Goal: Transaction & Acquisition: Complete application form

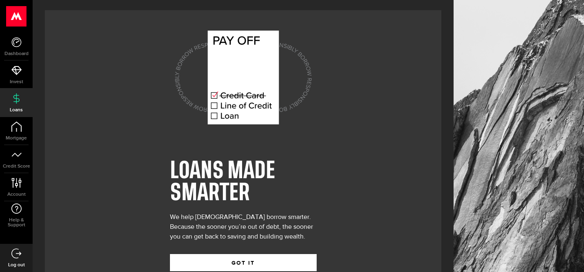
scroll to position [23, 0]
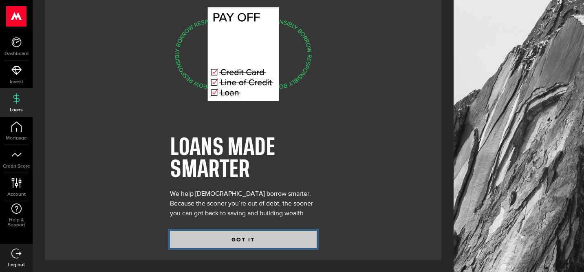
click at [233, 240] on button "GOT IT" at bounding box center [243, 239] width 147 height 17
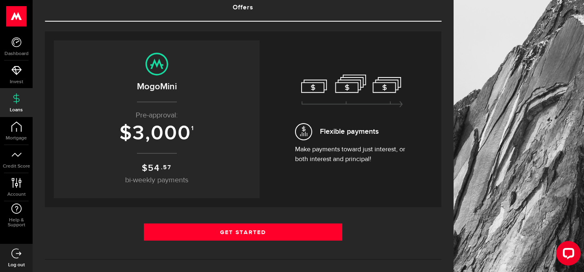
scroll to position [60, 0]
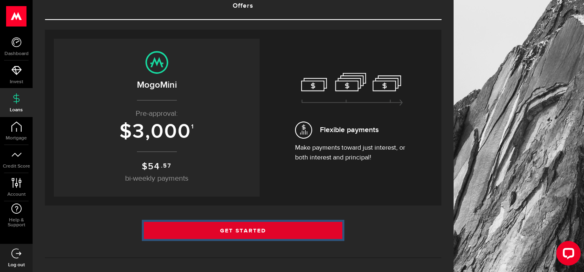
click at [258, 230] on link "Get Started" at bounding box center [243, 230] width 199 height 17
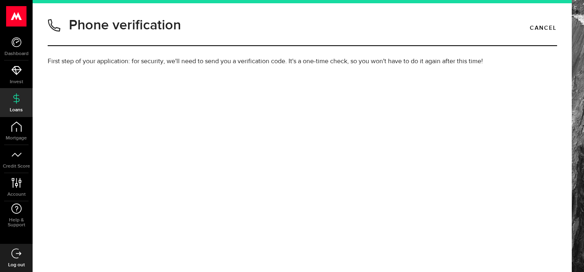
type input "6475696137"
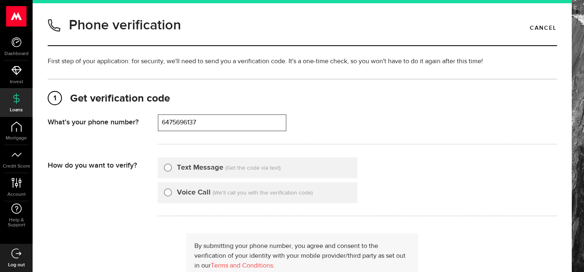
click at [202, 166] on label "Text Message" at bounding box center [200, 167] width 46 height 11
click at [172, 166] on input "Text Message" at bounding box center [168, 166] width 8 height 8
radio input "true"
type input "6475696137"
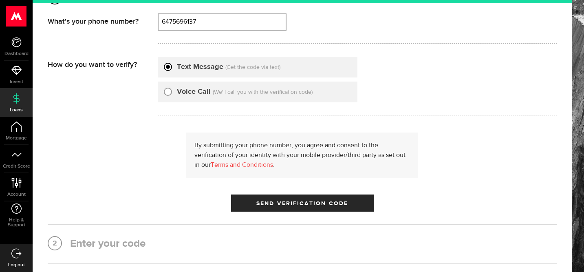
scroll to position [108, 0]
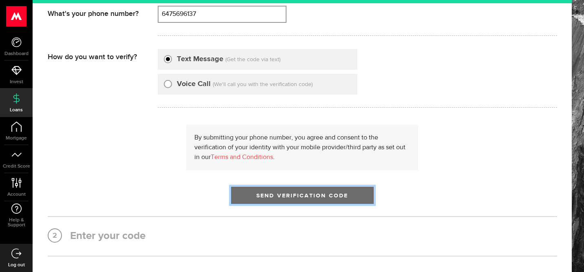
click at [272, 193] on span "Send Verification Code" at bounding box center [302, 196] width 92 height 6
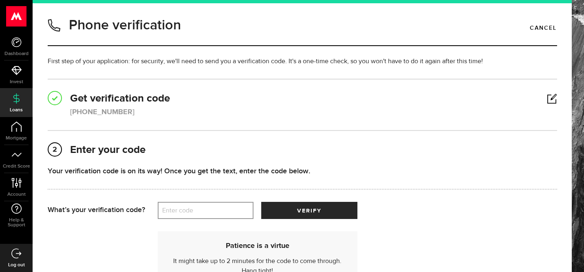
scroll to position [0, 0]
click at [228, 208] on label "Enter code" at bounding box center [206, 210] width 96 height 17
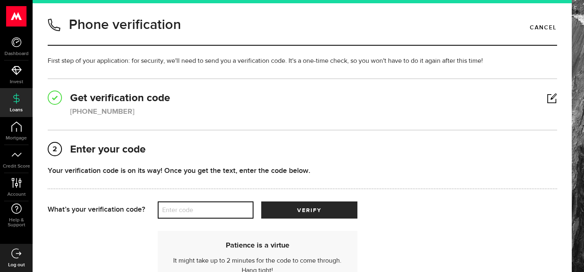
click at [228, 208] on input "Enter code" at bounding box center [206, 209] width 96 height 17
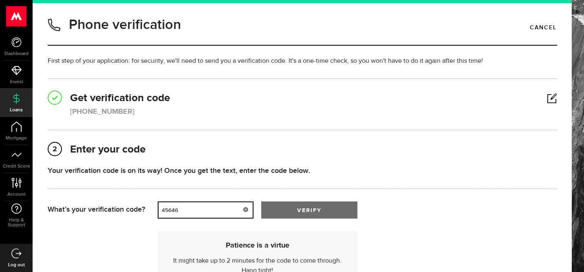
type input "45646"
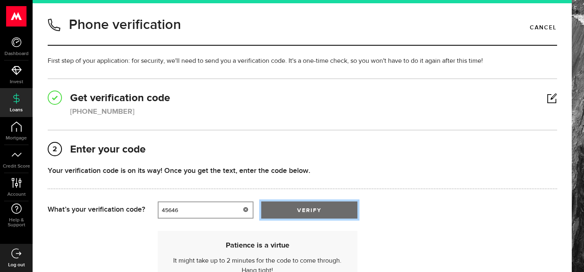
click at [299, 207] on button "verify" at bounding box center [309, 209] width 96 height 17
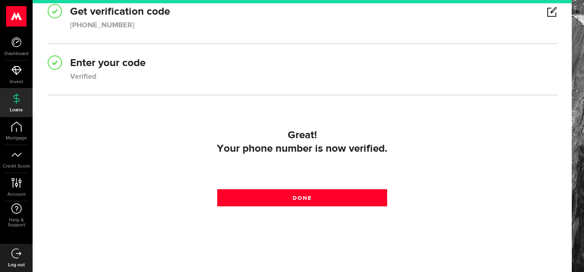
scroll to position [106, 0]
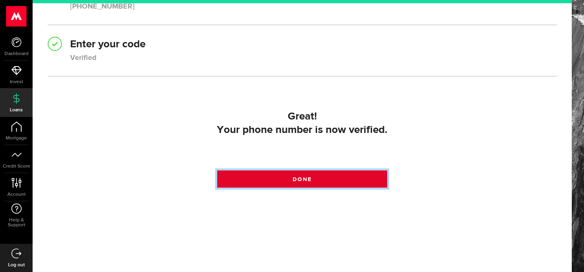
click at [305, 178] on span at bounding box center [302, 181] width 11 height 11
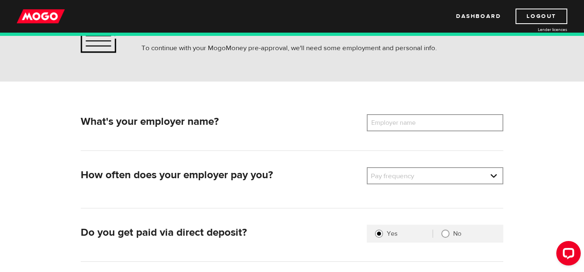
click at [413, 123] on label "Employer name" at bounding box center [400, 122] width 66 height 17
click at [413, 123] on input "Employer name" at bounding box center [435, 122] width 137 height 17
type input "Scotiabank"
click at [429, 174] on link at bounding box center [435, 175] width 135 height 15
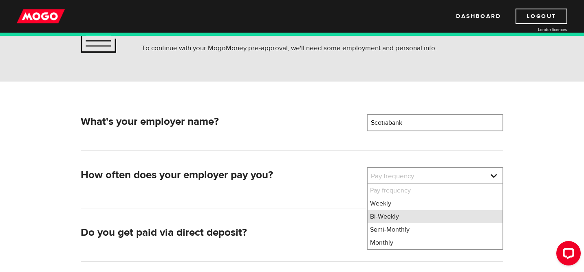
click at [389, 212] on li "Bi-Weekly" at bounding box center [435, 216] width 135 height 13
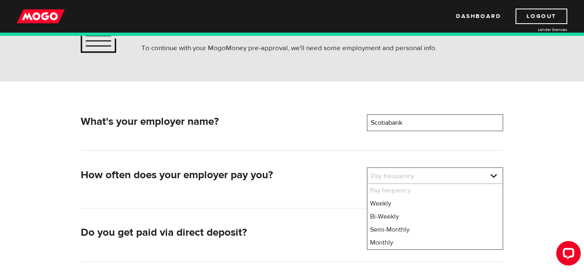
select select "2"
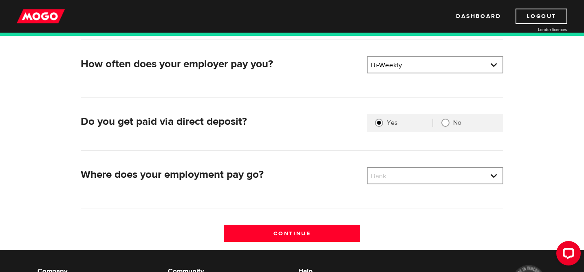
scroll to position [190, 0]
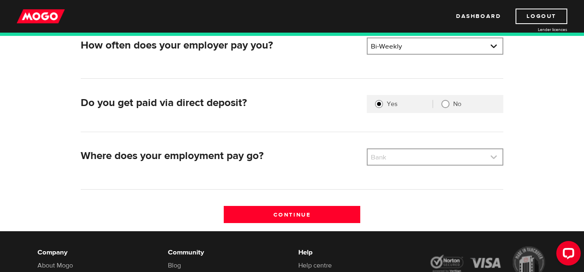
click at [404, 156] on link at bounding box center [435, 156] width 135 height 15
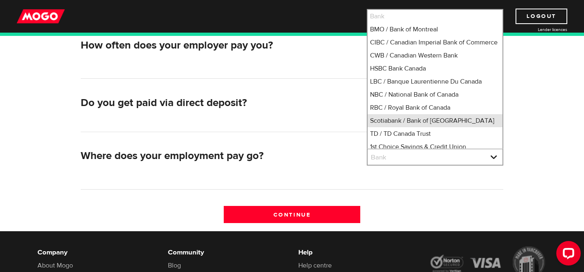
scroll to position [2, 0]
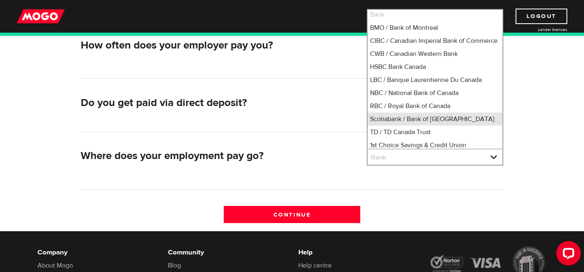
click at [415, 126] on li "Scotiabank / Bank of Nova Scotia" at bounding box center [435, 119] width 135 height 13
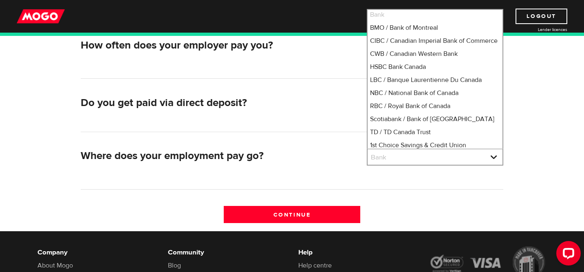
select select "2"
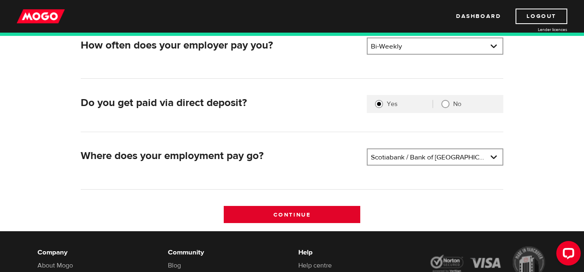
click at [325, 210] on input "Continue" at bounding box center [292, 214] width 137 height 17
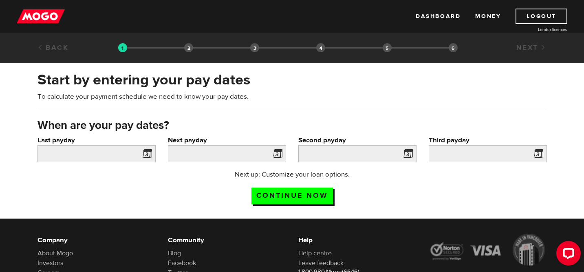
click at [146, 155] on span at bounding box center [145, 154] width 12 height 13
click at [119, 155] on input "Last payday" at bounding box center [97, 153] width 118 height 17
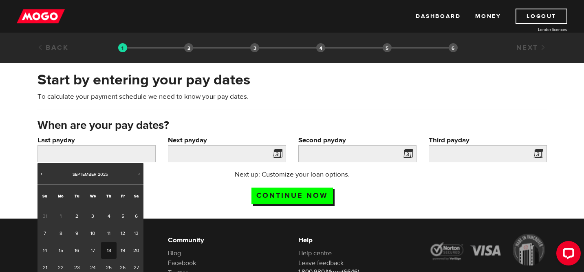
click at [112, 249] on link "18" at bounding box center [108, 250] width 15 height 17
type input "[DATE]"
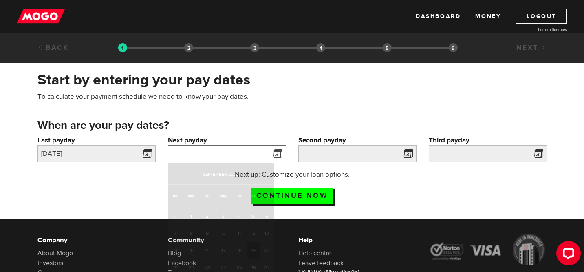
click at [198, 152] on input "Next payday" at bounding box center [227, 153] width 118 height 17
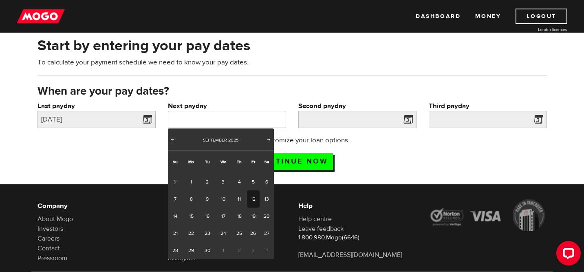
scroll to position [35, 0]
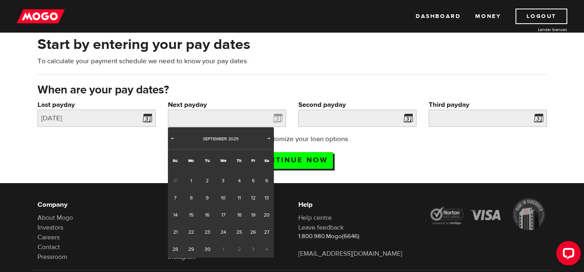
click at [237, 250] on span "2" at bounding box center [239, 249] width 15 height 17
click at [266, 139] on span "Next" at bounding box center [269, 138] width 7 height 7
click at [238, 178] on link "2" at bounding box center [239, 180] width 15 height 17
type input "2025/10/02"
type input "2025/10/16"
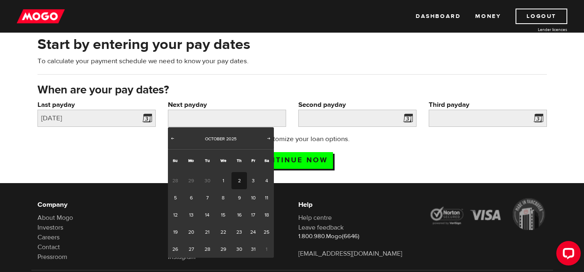
type input "2025/10/30"
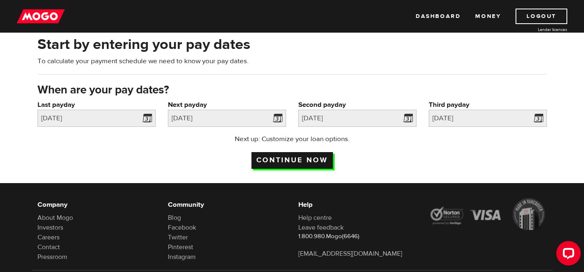
click at [300, 161] on input "Continue now" at bounding box center [293, 160] width 82 height 17
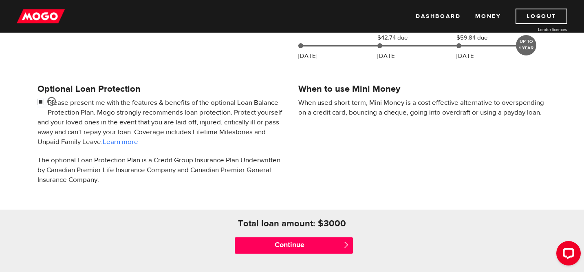
scroll to position [266, 0]
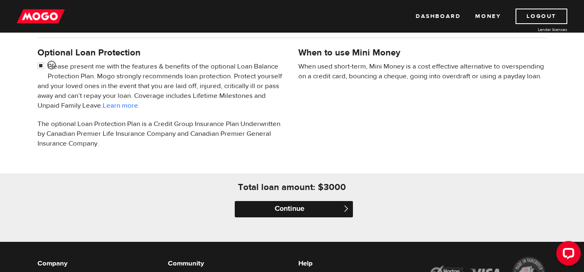
click at [305, 210] on input "Continue" at bounding box center [294, 209] width 118 height 16
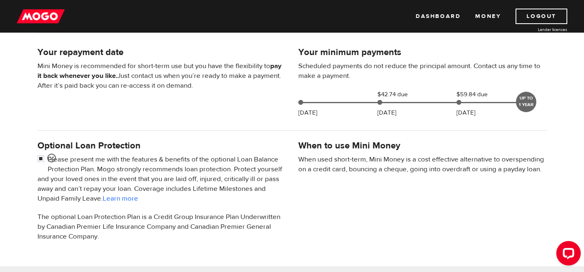
scroll to position [170, 0]
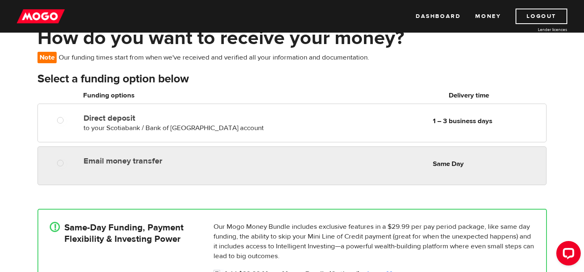
scroll to position [50, 0]
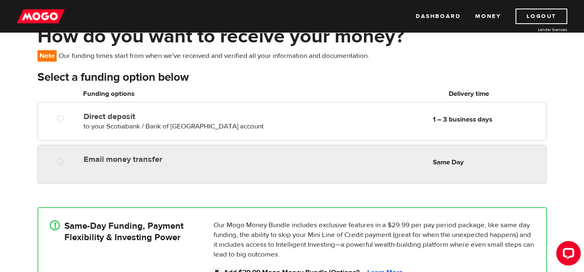
radio input "true"
click at [288, 166] on div "Email money transfer Delivery in Same Day Same Day" at bounding box center [313, 159] width 466 height 16
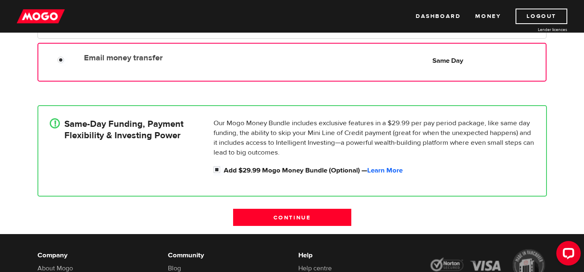
scroll to position [154, 0]
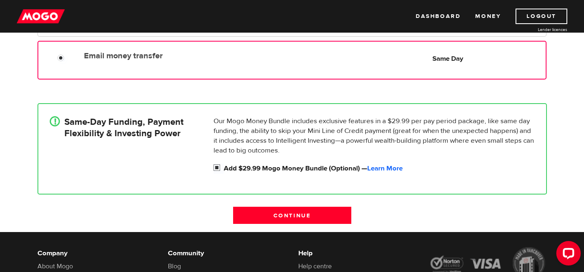
click at [218, 168] on input "Add $29.99 Mogo Money Bundle (Optional) — Learn More" at bounding box center [219, 168] width 10 height 10
checkbox input "false"
radio input "false"
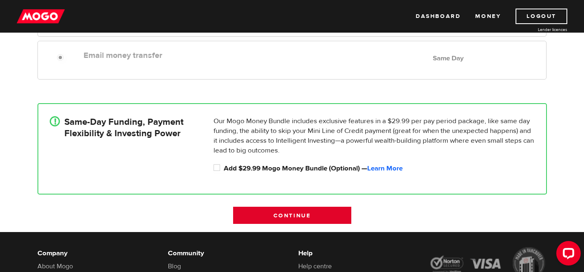
click at [253, 213] on input "Continue" at bounding box center [292, 215] width 118 height 17
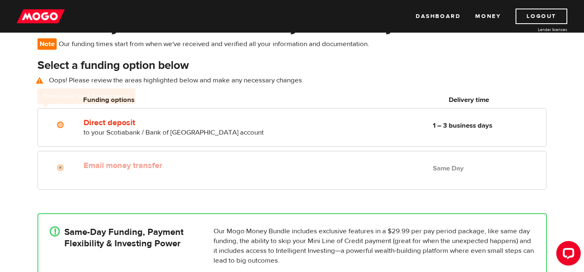
scroll to position [60, 0]
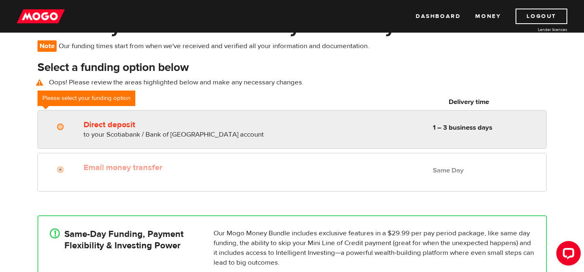
radio input "true"
click at [62, 131] on input "Direct deposit" at bounding box center [62, 128] width 10 height 10
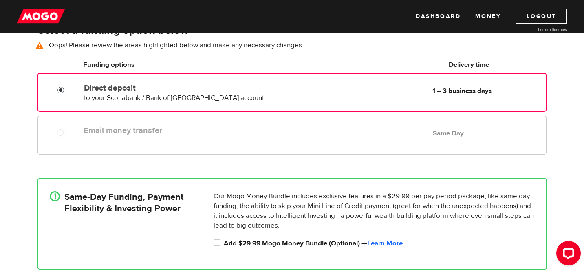
scroll to position [67, 0]
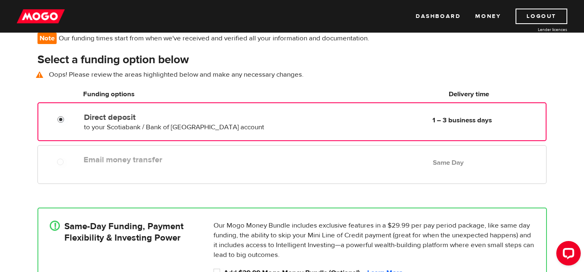
click at [173, 169] on div "Email money transfer Delivery in Same Day Same Day" at bounding box center [292, 164] width 509 height 39
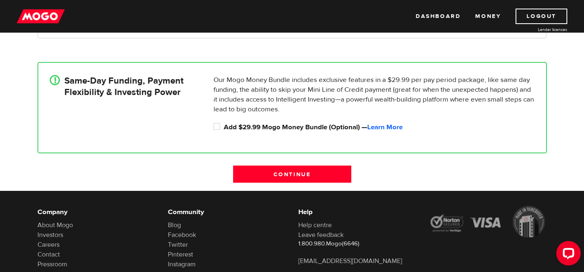
scroll to position [226, 0]
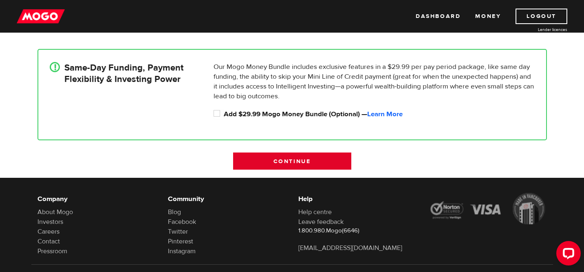
click at [262, 155] on input "Continue" at bounding box center [292, 160] width 118 height 17
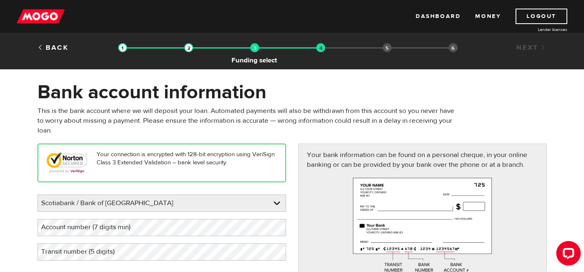
click at [255, 48] on img at bounding box center [254, 47] width 9 height 9
click at [256, 47] on img at bounding box center [254, 47] width 9 height 9
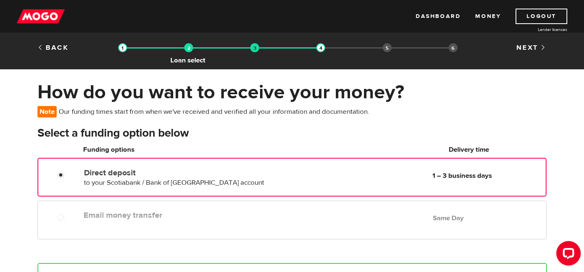
click at [192, 48] on img at bounding box center [188, 47] width 9 height 9
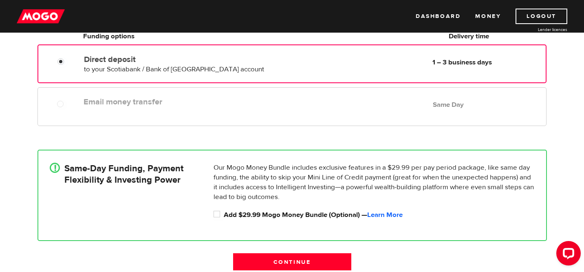
scroll to position [157, 0]
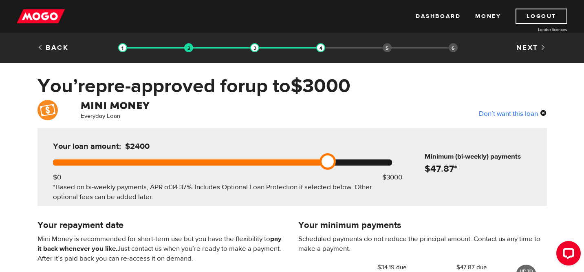
drag, startPoint x: 396, startPoint y: 162, endPoint x: 332, endPoint y: 161, distance: 63.6
click at [332, 161] on link at bounding box center [328, 161] width 16 height 16
drag, startPoint x: 332, startPoint y: 161, endPoint x: 346, endPoint y: 161, distance: 13.9
click at [346, 161] on link at bounding box center [350, 161] width 16 height 16
drag, startPoint x: 346, startPoint y: 161, endPoint x: 358, endPoint y: 162, distance: 11.5
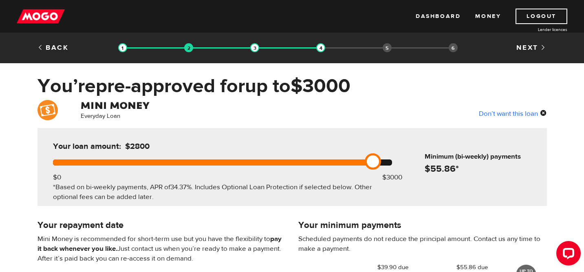
click at [358, 162] on div at bounding box center [222, 162] width 339 height 6
drag, startPoint x: 371, startPoint y: 161, endPoint x: 390, endPoint y: 161, distance: 19.6
click at [390, 161] on link at bounding box center [395, 161] width 16 height 16
drag, startPoint x: 390, startPoint y: 161, endPoint x: 369, endPoint y: 163, distance: 21.7
click at [369, 163] on link at bounding box center [373, 161] width 16 height 16
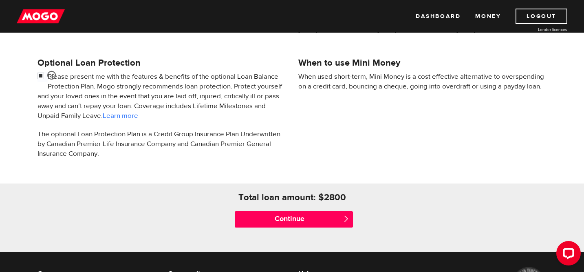
scroll to position [274, 0]
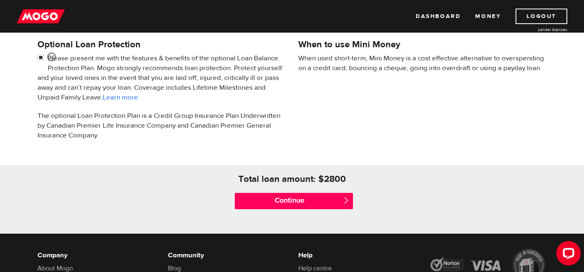
click at [235, 92] on p "Please present me with the features & benefits of the optional Loan Balance Pro…" at bounding box center [162, 77] width 249 height 49
click at [39, 58] on input "checkbox" at bounding box center [43, 58] width 10 height 10
checkbox input "false"
click at [314, 103] on div "Optional Loan Protection Please present me with the features & benefits of the …" at bounding box center [292, 94] width 522 height 112
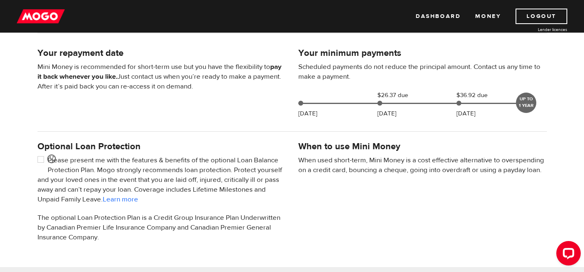
scroll to position [272, 0]
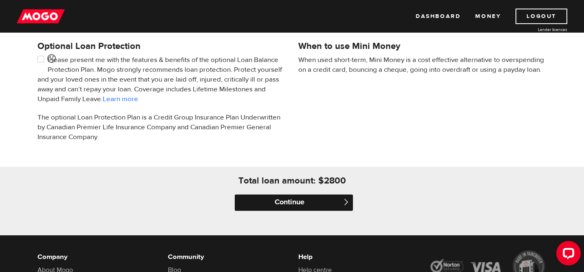
click at [283, 207] on input "Continue" at bounding box center [294, 202] width 118 height 16
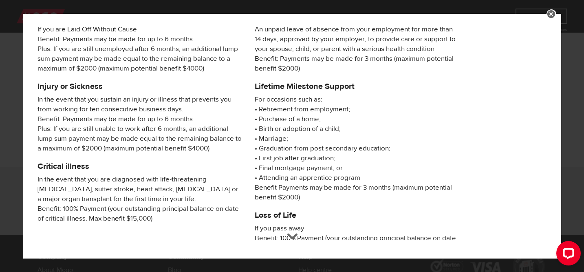
scroll to position [168, 0]
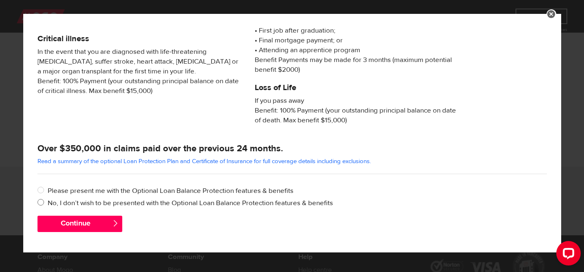
click at [120, 202] on label "No, I don’t wish to be presented with the Optional Loan Balance Protection feat…" at bounding box center [297, 203] width 499 height 10
click at [48, 202] on input "No, I don’t wish to be presented with the Optional Loan Balance Protection feat…" at bounding box center [43, 203] width 10 height 10
radio input "true"
click at [104, 225] on button "Continue" at bounding box center [80, 224] width 85 height 16
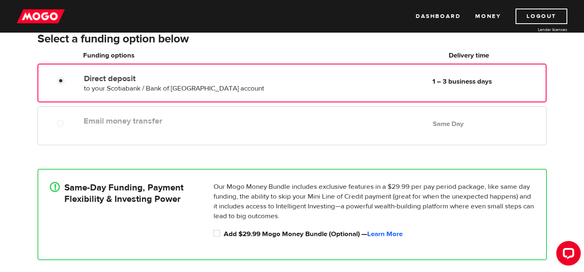
scroll to position [152, 0]
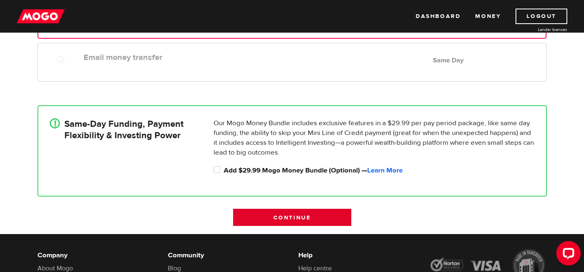
click at [284, 218] on input "Continue" at bounding box center [292, 217] width 118 height 17
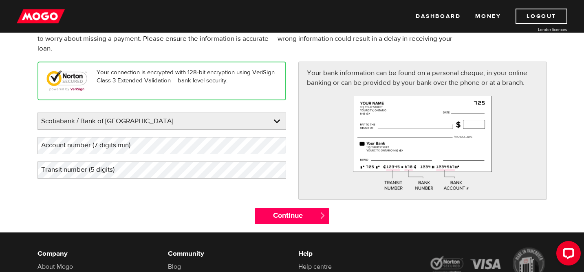
click at [138, 148] on label "Account number (7 digits min)" at bounding box center [93, 145] width 110 height 17
click at [137, 147] on label "Account number (7 digits min)" at bounding box center [93, 145] width 110 height 17
click at [137, 145] on label "Account number (7 digits min)" at bounding box center [93, 145] width 110 height 17
click at [60, 174] on label "Transit number (5 digits)" at bounding box center [85, 169] width 94 height 17
click at [22, 147] on form "Bank account information Oops! Please review the areas highlighted below and ma…" at bounding box center [292, 115] width 584 height 234
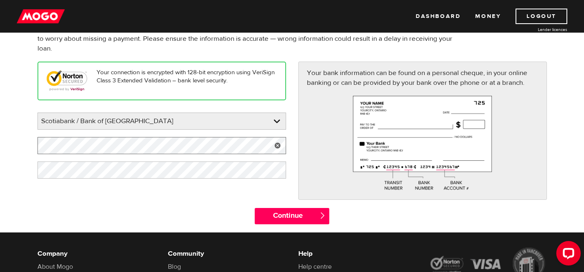
click at [27, 146] on form "Bank account information Oops! Please review the areas highlighted below and ma…" at bounding box center [292, 115] width 584 height 234
click at [296, 228] on div "Continue " at bounding box center [292, 220] width 87 height 24
click at [298, 219] on input "Continue" at bounding box center [292, 216] width 75 height 16
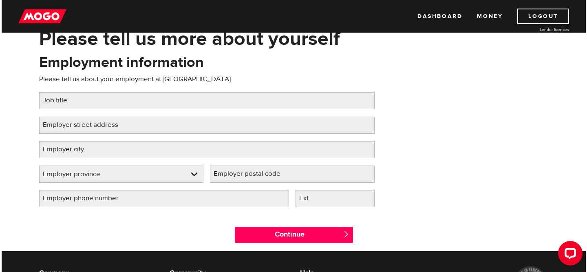
scroll to position [51, 0]
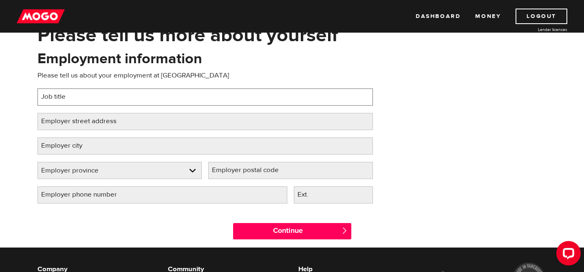
click at [219, 94] on input "Job title" at bounding box center [206, 96] width 336 height 17
type input "O"
type input "Analyst"
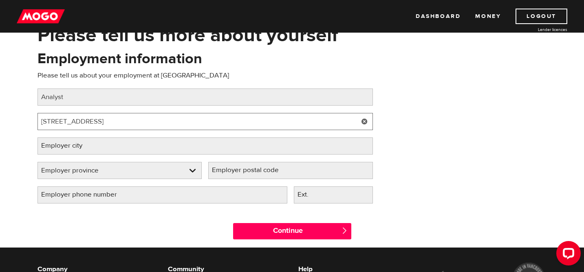
type input "[STREET_ADDRESS]"
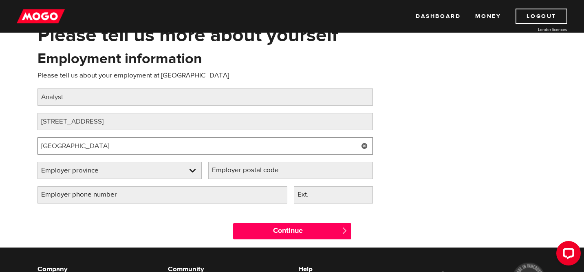
type input "[GEOGRAPHIC_DATA]"
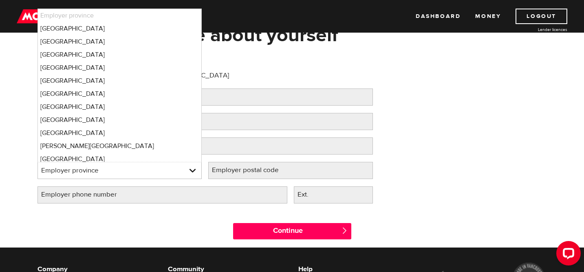
select select "ON"
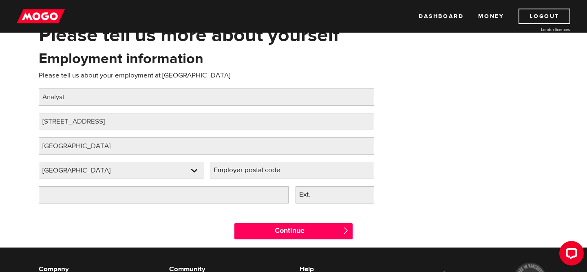
click at [241, 172] on label "Employer postal code" at bounding box center [253, 170] width 87 height 17
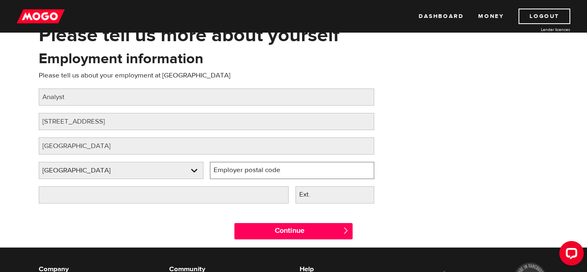
click at [241, 172] on input "Employer postal code" at bounding box center [292, 170] width 165 height 17
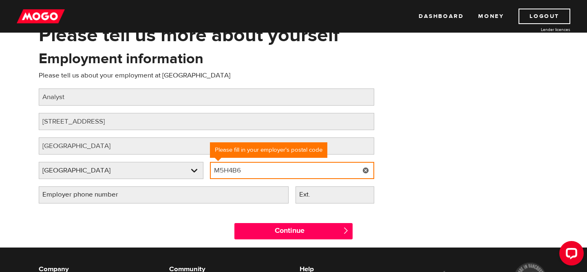
type input "M5H4B6"
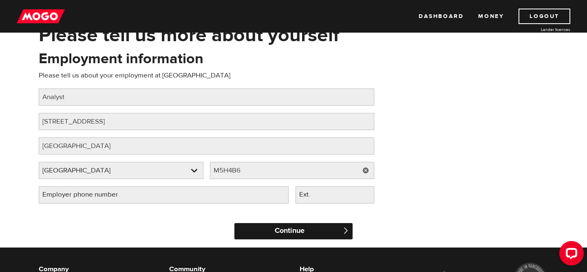
click at [265, 231] on input "Continue" at bounding box center [293, 231] width 118 height 16
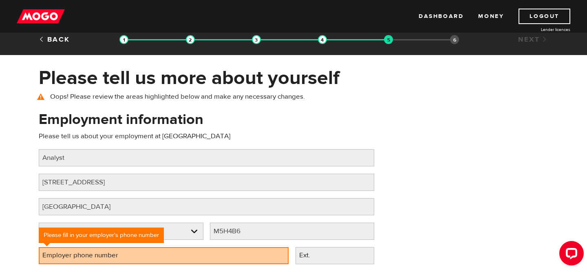
scroll to position [11, 0]
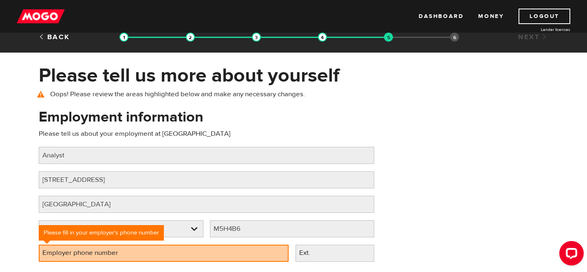
click at [108, 249] on label "Employer phone number" at bounding box center [87, 253] width 96 height 17
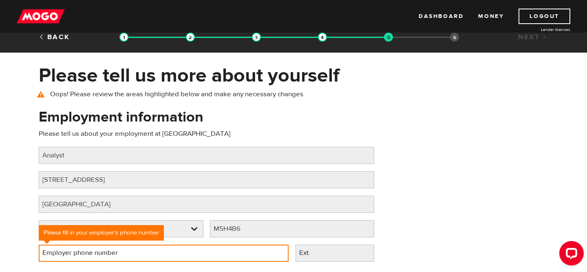
click at [108, 249] on input "Employer phone number" at bounding box center [164, 253] width 250 height 17
type input "[PHONE_NUMBER]"
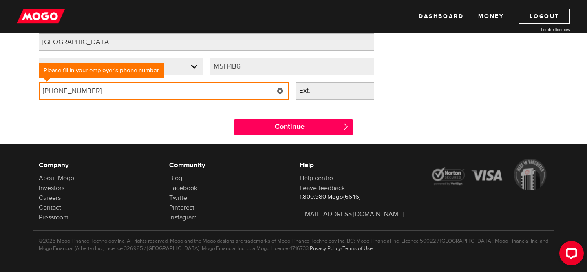
scroll to position [176, 0]
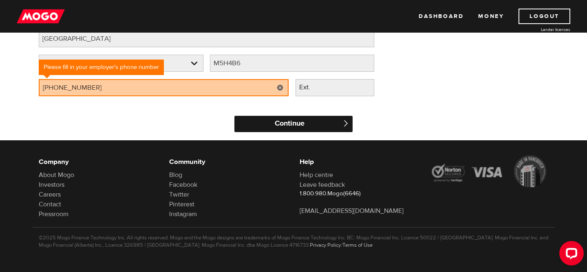
click at [309, 129] on input "Continue" at bounding box center [293, 124] width 118 height 16
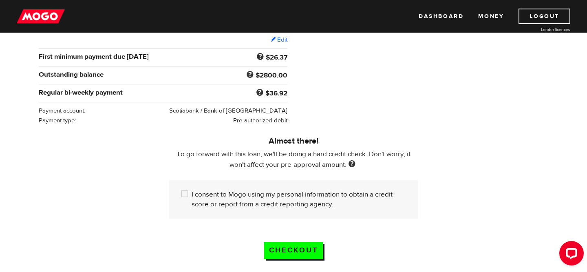
scroll to position [155, 0]
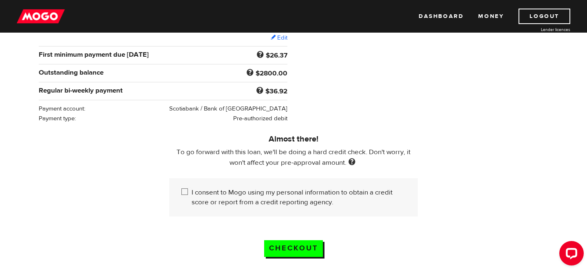
click at [252, 195] on label "I consent to Mogo using my personal information to obtain a credit score or rep…" at bounding box center [299, 198] width 214 height 20
click at [192, 195] on input "I consent to Mogo using my personal information to obtain a credit score or rep…" at bounding box center [186, 193] width 10 height 10
checkbox input "true"
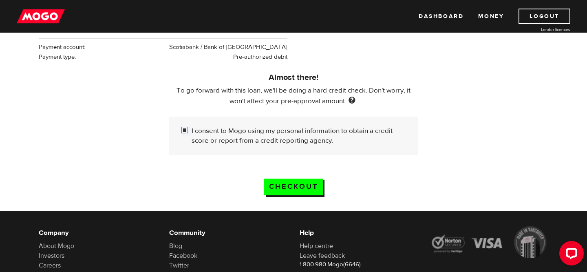
scroll to position [219, 0]
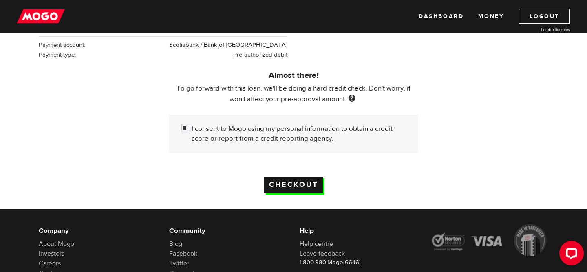
click at [306, 184] on input "Checkout" at bounding box center [293, 185] width 59 height 17
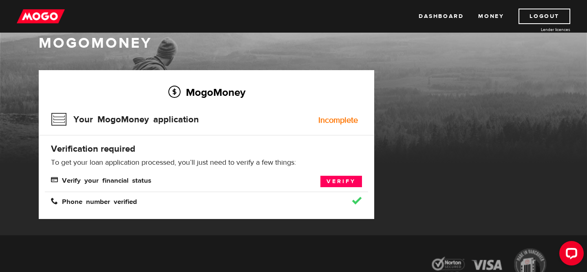
scroll to position [24, 0]
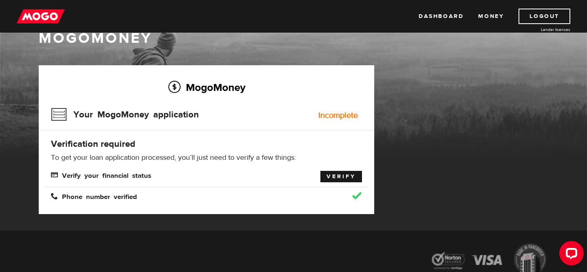
click at [338, 176] on link "Verify" at bounding box center [341, 176] width 42 height 11
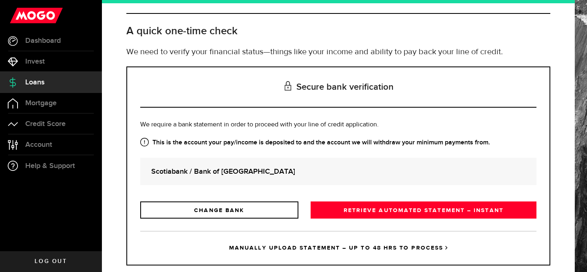
scroll to position [35, 0]
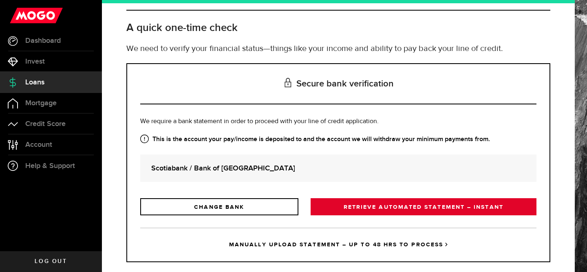
click at [384, 206] on link "RETRIEVE AUTOMATED STATEMENT – INSTANT" at bounding box center [424, 206] width 226 height 17
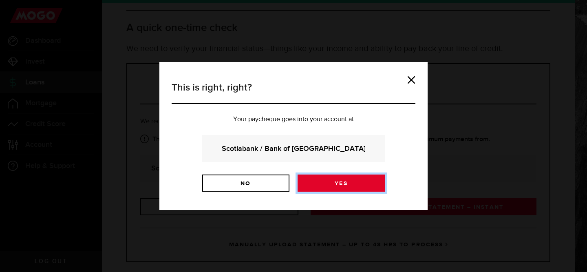
click at [355, 181] on link "Yes" at bounding box center [341, 182] width 87 height 17
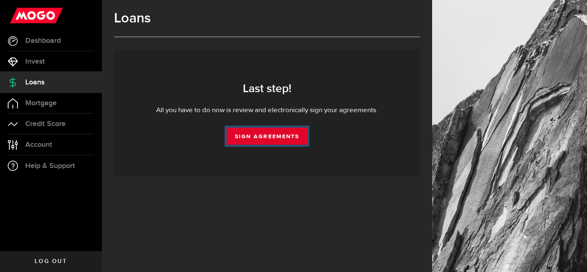
click at [286, 141] on link "Sign Agreements" at bounding box center [267, 136] width 81 height 17
